Goal: Task Accomplishment & Management: Manage account settings

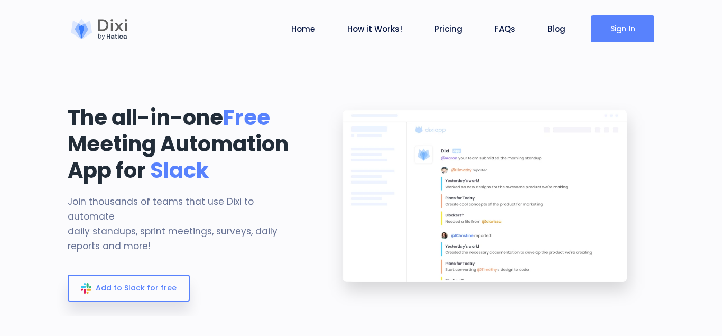
click at [626, 34] on link "Sign In" at bounding box center [622, 28] width 63 height 27
click at [616, 32] on link "Sign In" at bounding box center [622, 28] width 63 height 27
click at [114, 24] on div at bounding box center [99, 29] width 63 height 21
click at [612, 30] on link "Sign In" at bounding box center [622, 28] width 63 height 27
